Goal: Task Accomplishment & Management: Manage account settings

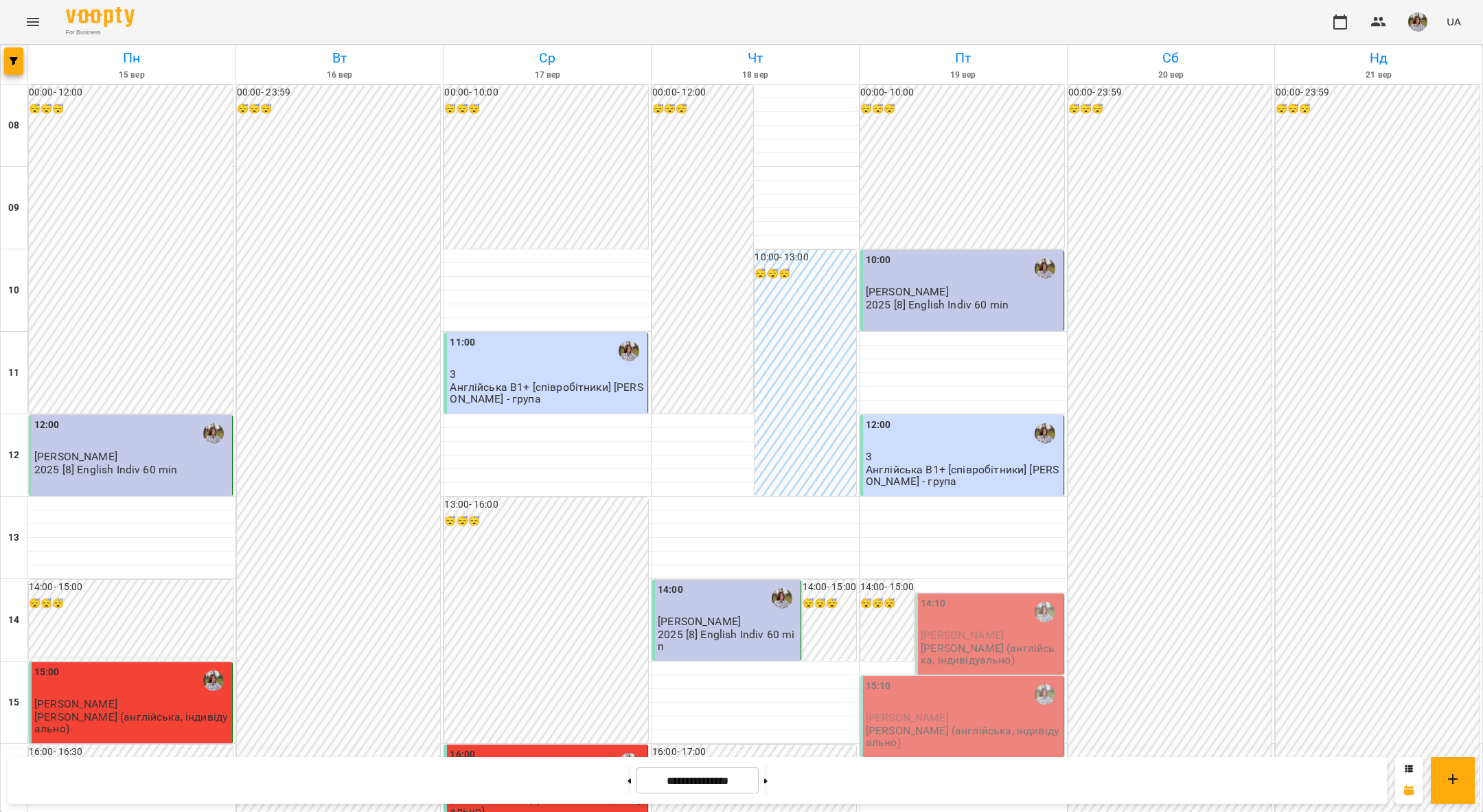
scroll to position [121, 0]
click at [941, 596] on div "14:10" at bounding box center [934, 611] width 25 height 31
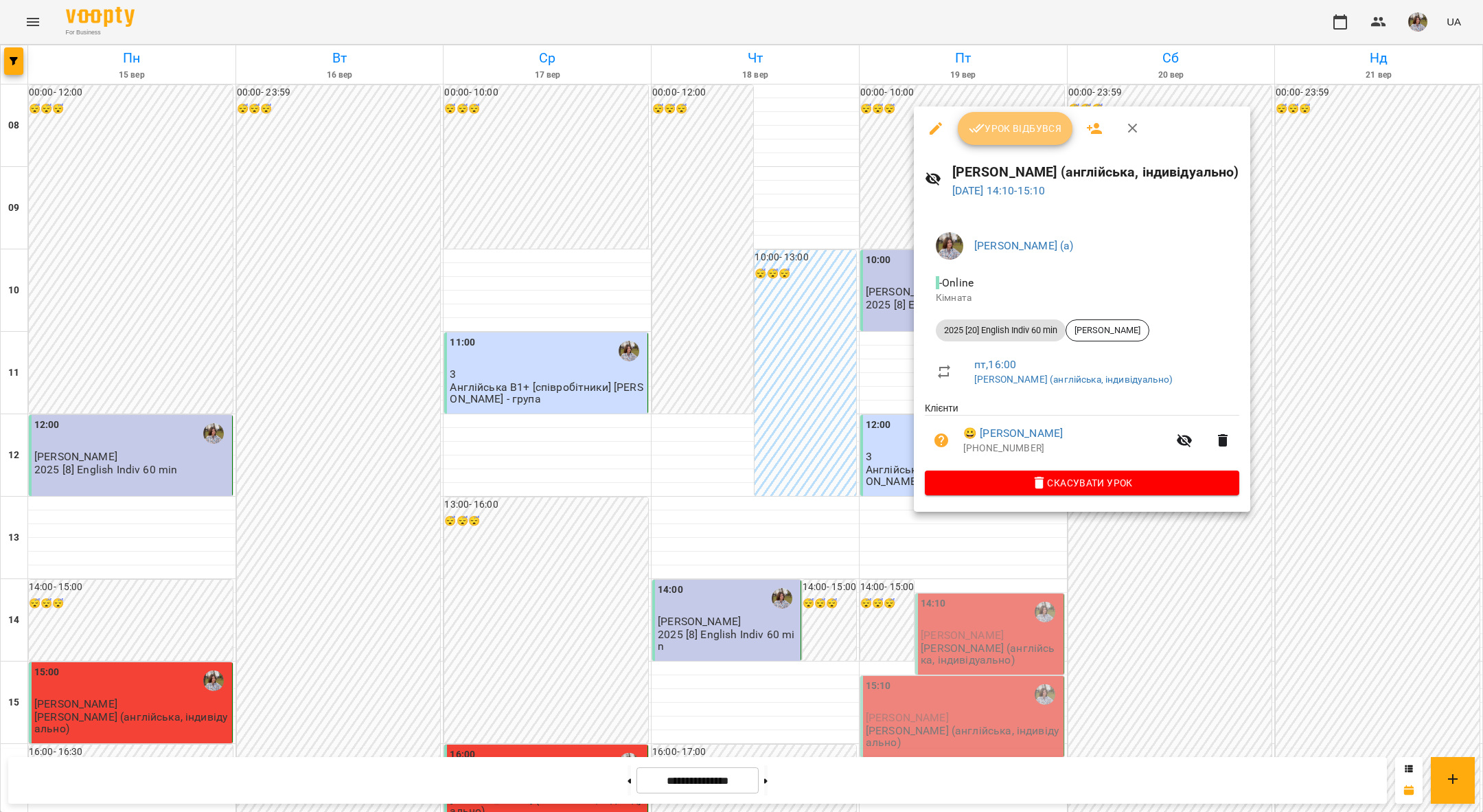
click at [984, 135] on span "Урок відбувся" at bounding box center [1016, 129] width 94 height 16
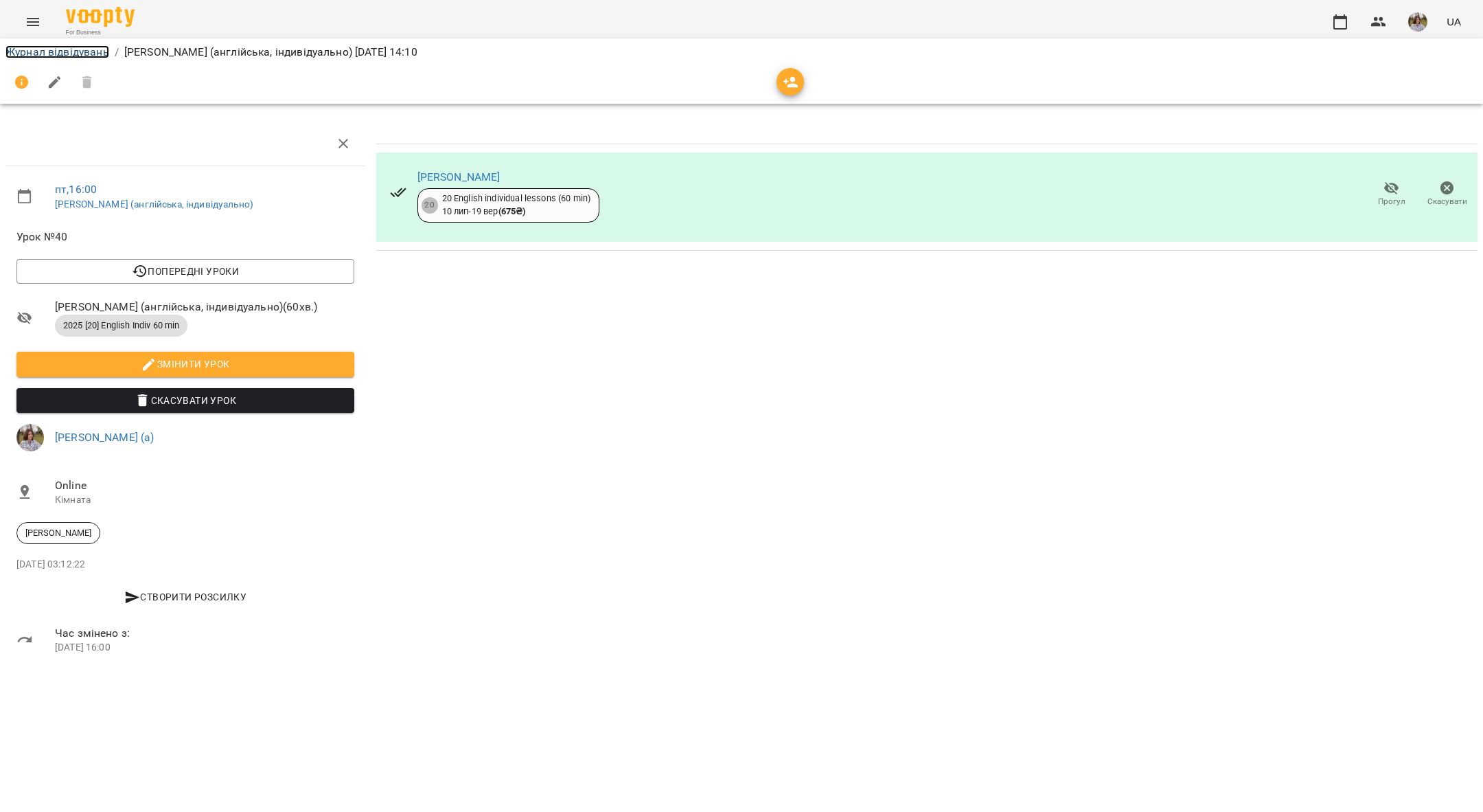
click at [71, 54] on link "Журнал відвідувань" at bounding box center [57, 52] width 104 height 13
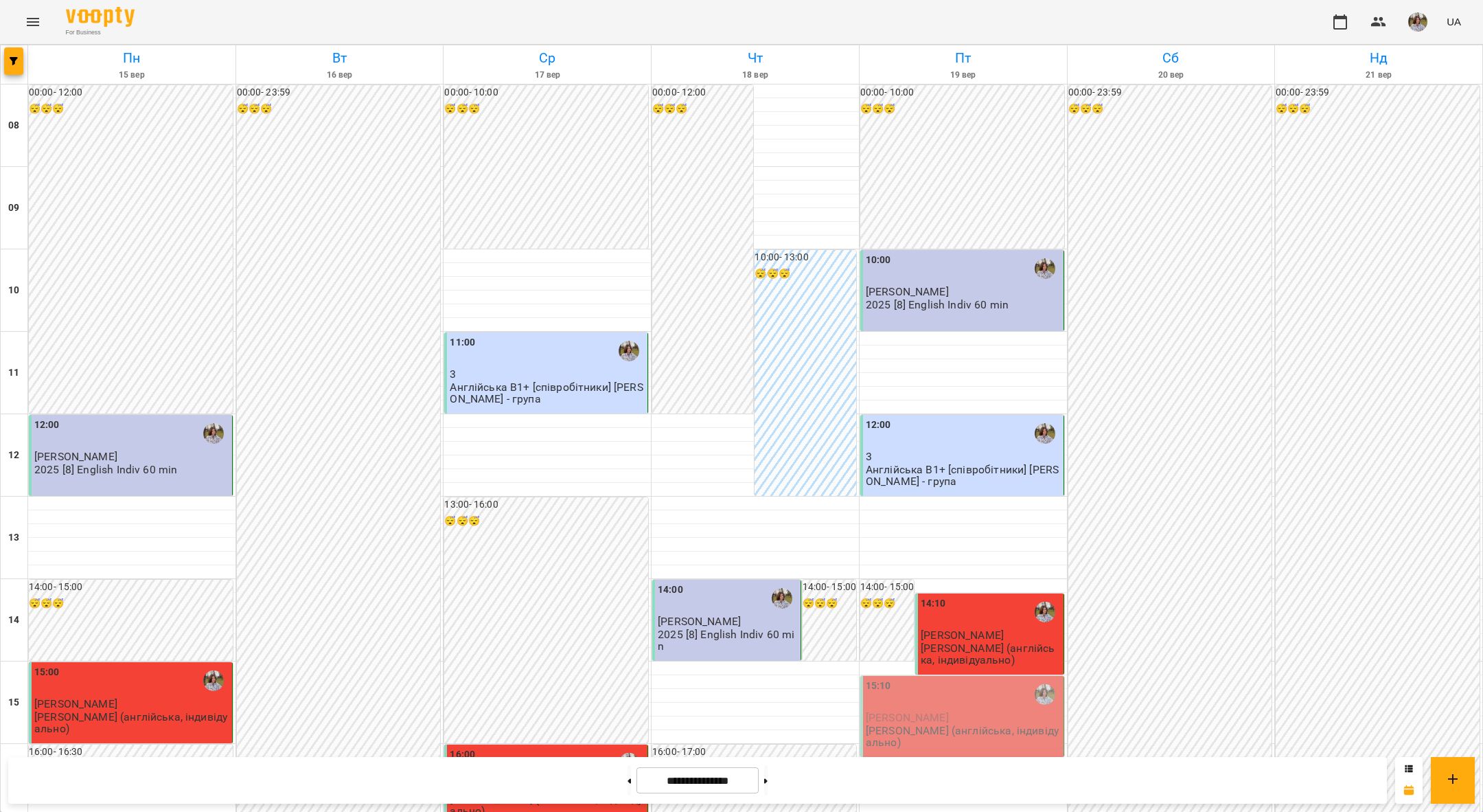
scroll to position [159, 0]
click at [951, 724] on p "[PERSON_NAME] (англійська, індивідуально)" at bounding box center [963, 736] width 195 height 24
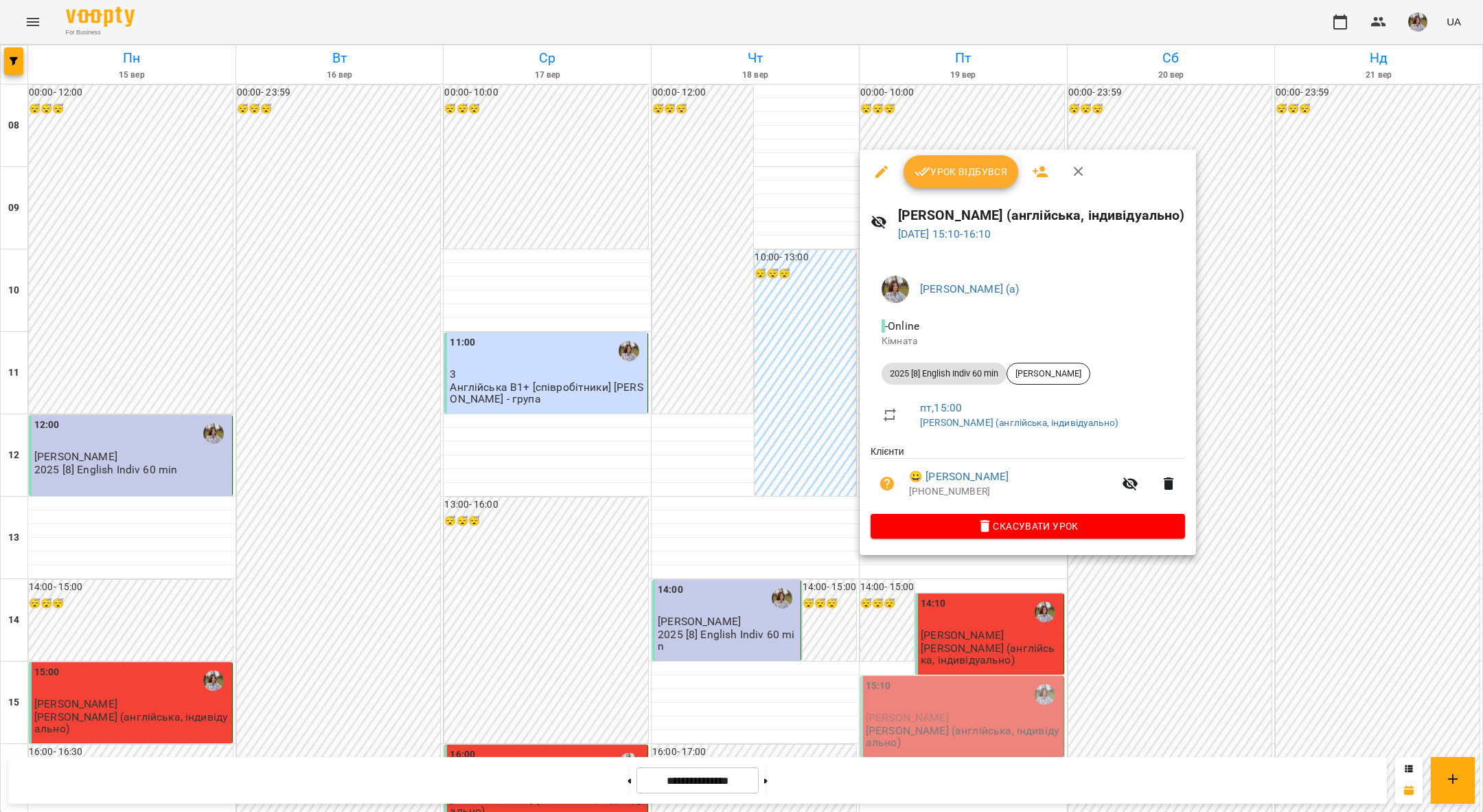
click at [932, 168] on span "Урок відбувся" at bounding box center [961, 172] width 94 height 16
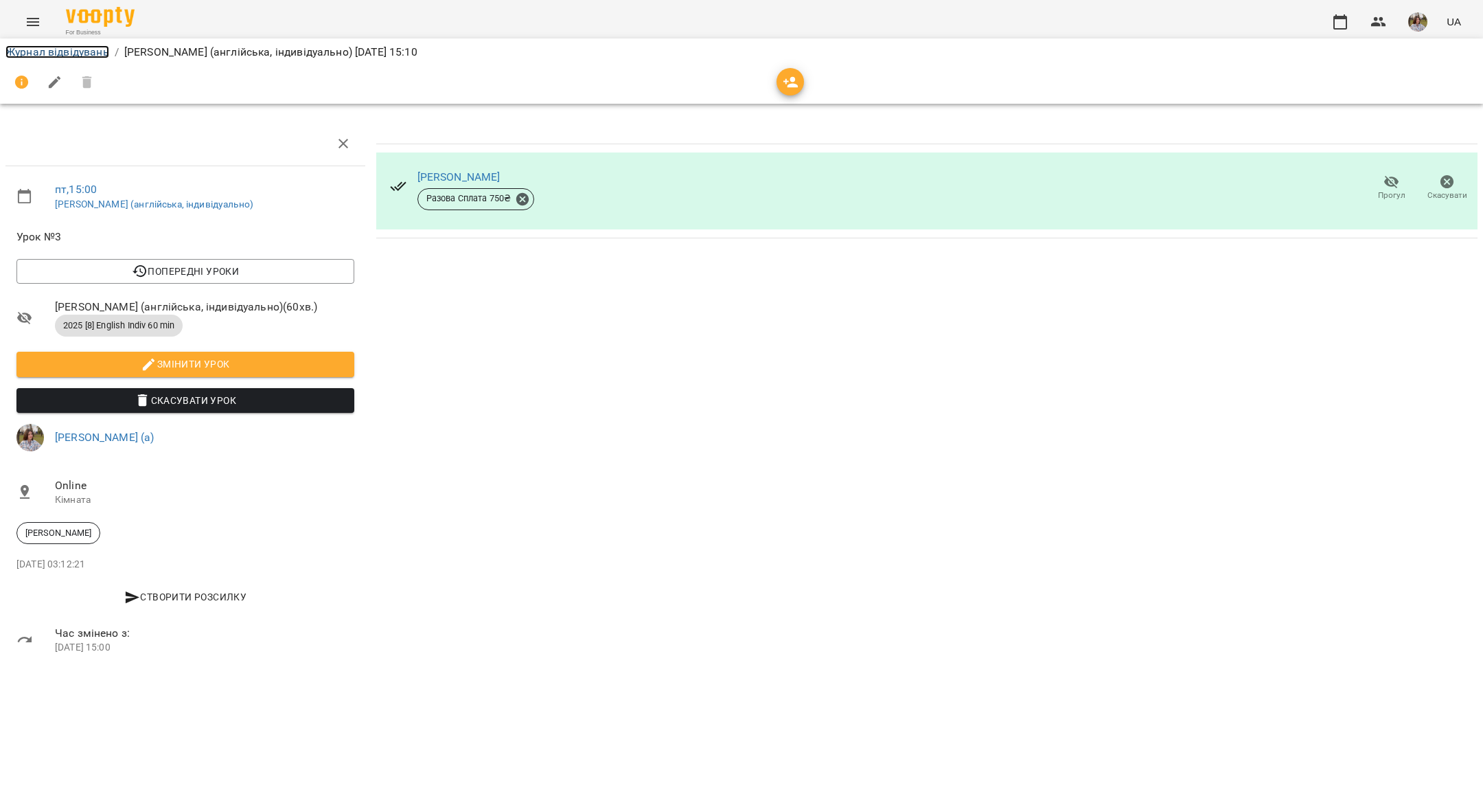
click at [38, 46] on link "Журнал відвідувань" at bounding box center [57, 52] width 104 height 13
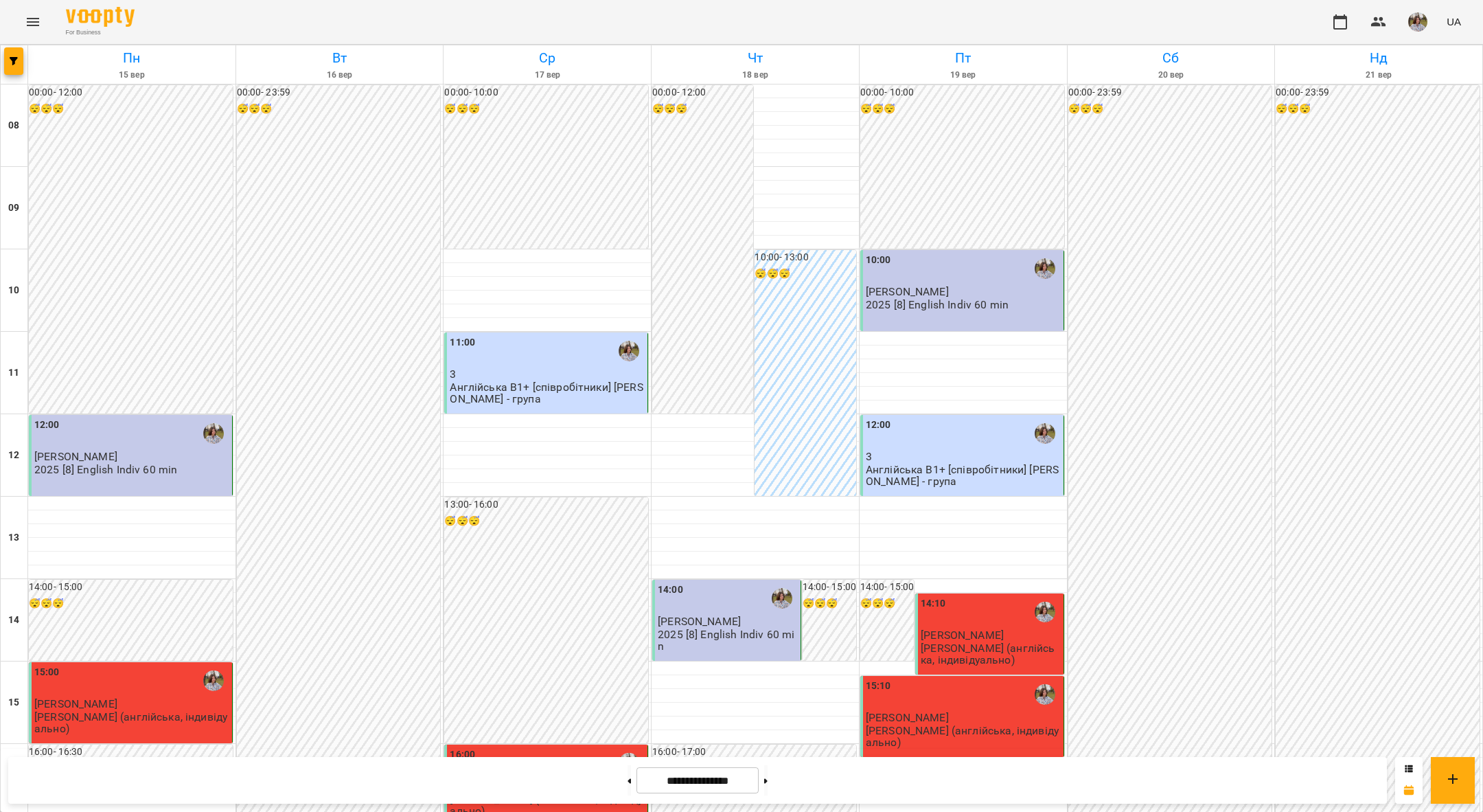
scroll to position [79, 0]
